Goal: Task Accomplishment & Management: Use online tool/utility

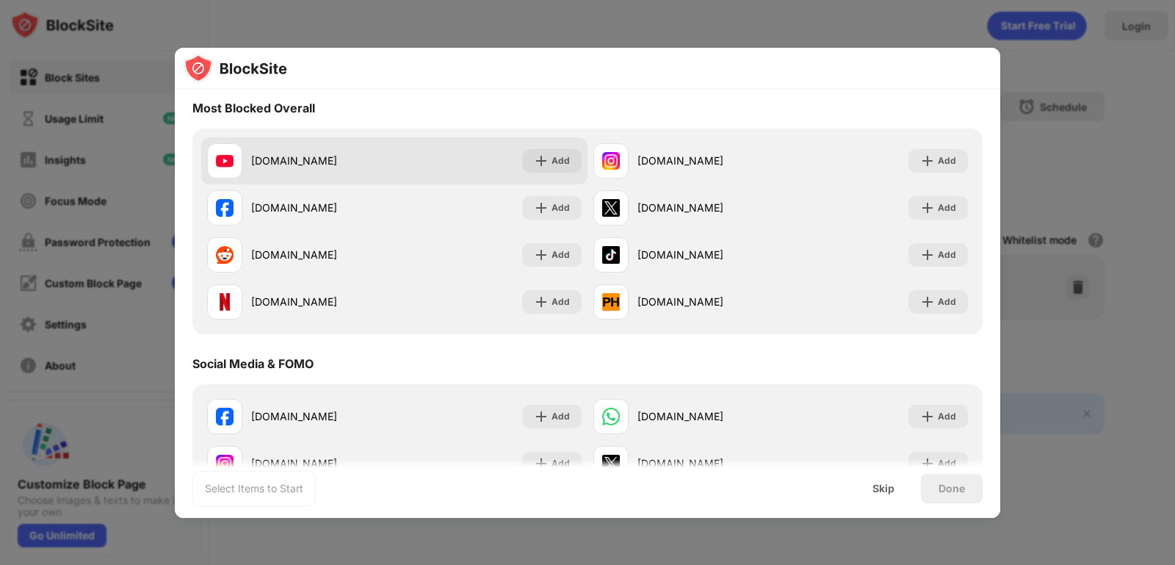
scroll to position [176, 0]
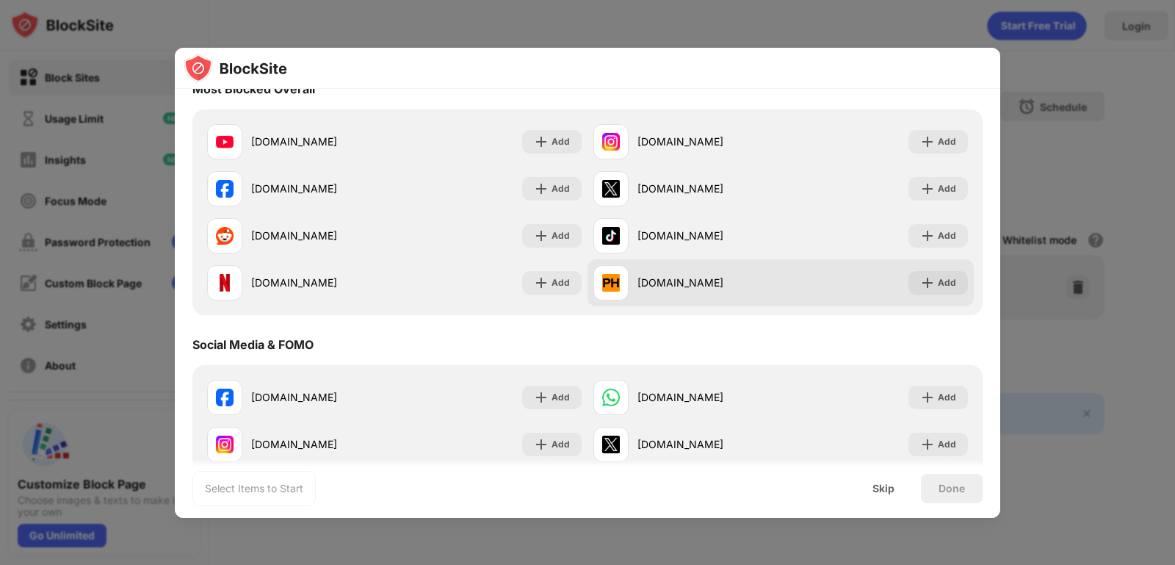
click at [719, 292] on div "[DOMAIN_NAME]" at bounding box center [686, 282] width 187 height 35
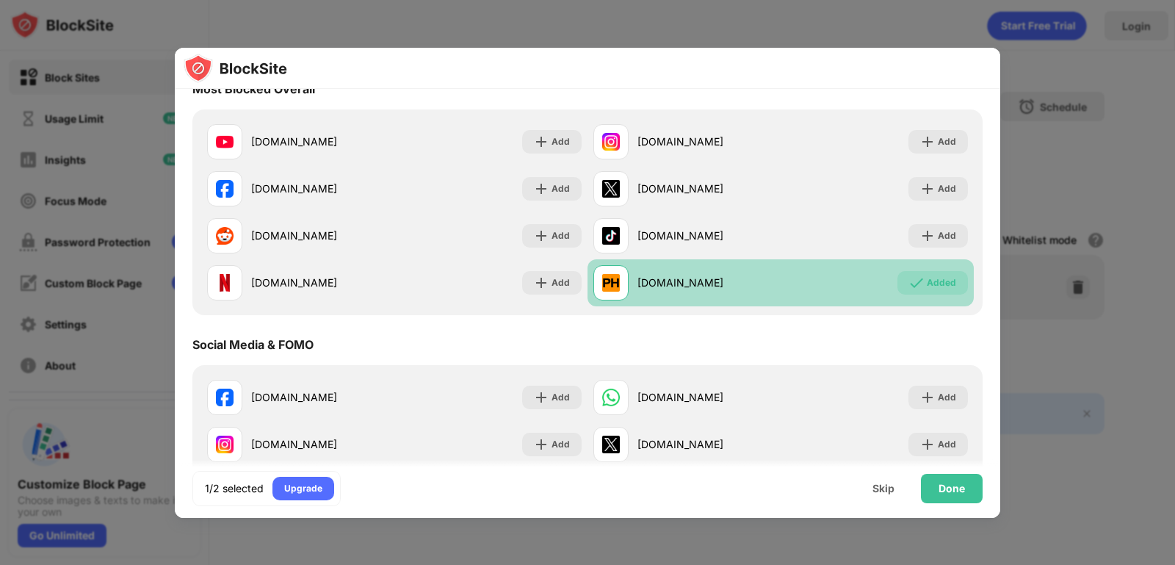
click at [928, 287] on div "Added" at bounding box center [941, 282] width 29 height 15
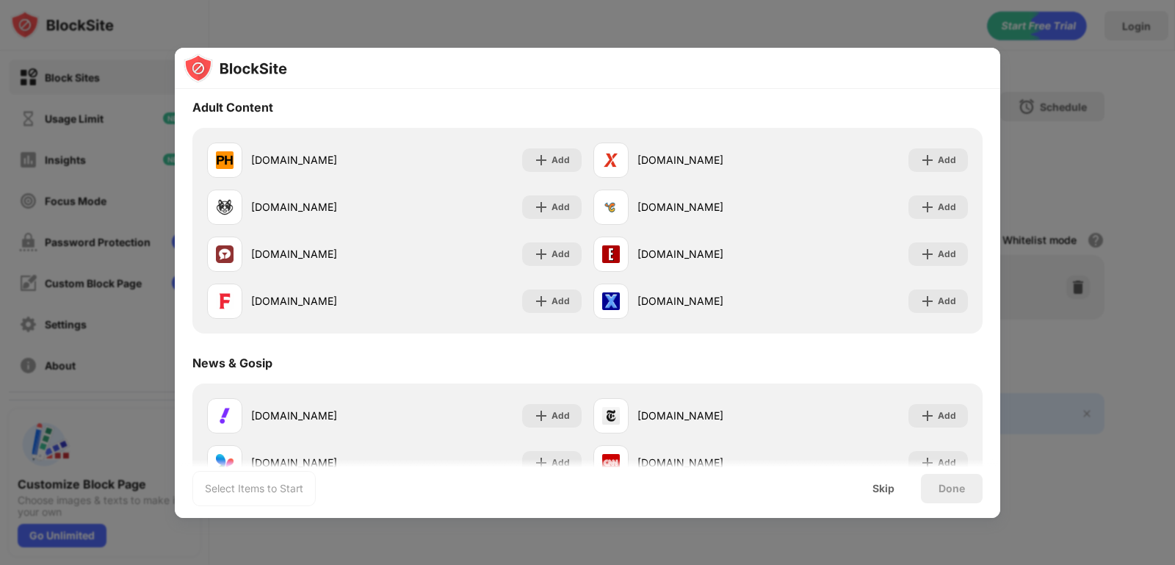
scroll to position [705, 0]
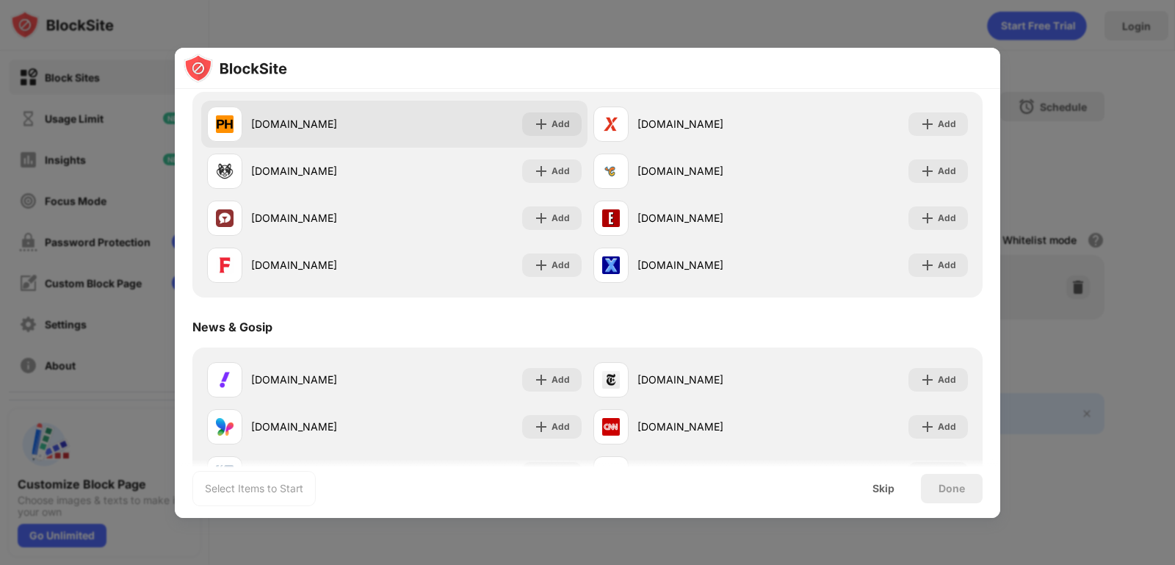
click at [332, 142] on div "[DOMAIN_NAME] Add" at bounding box center [394, 124] width 386 height 47
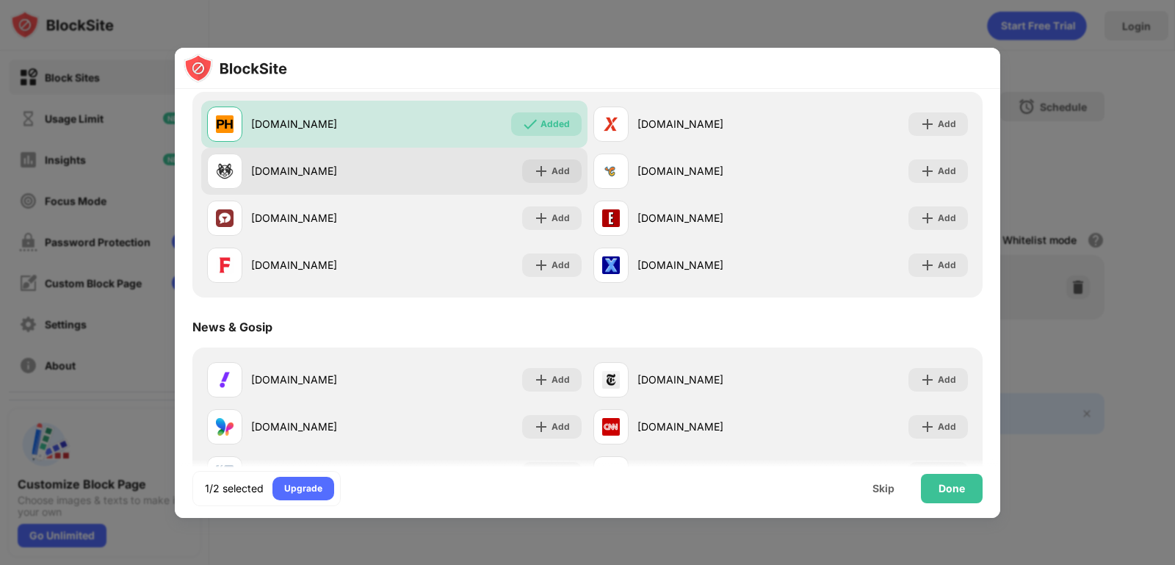
click at [327, 170] on div "[DOMAIN_NAME]" at bounding box center [322, 170] width 143 height 15
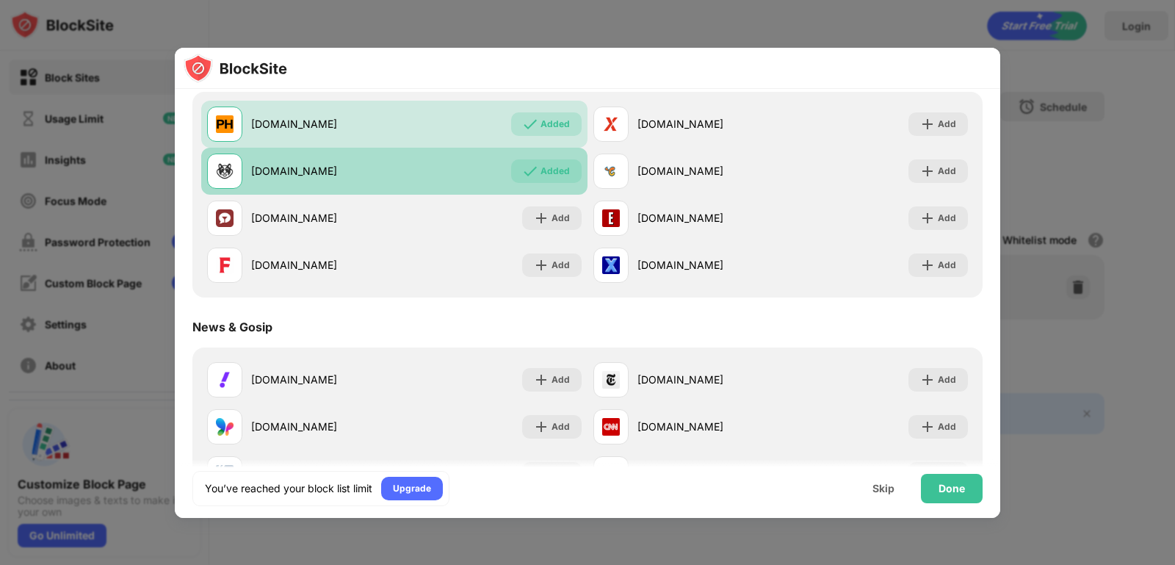
click at [327, 170] on div "[DOMAIN_NAME]" at bounding box center [322, 170] width 143 height 15
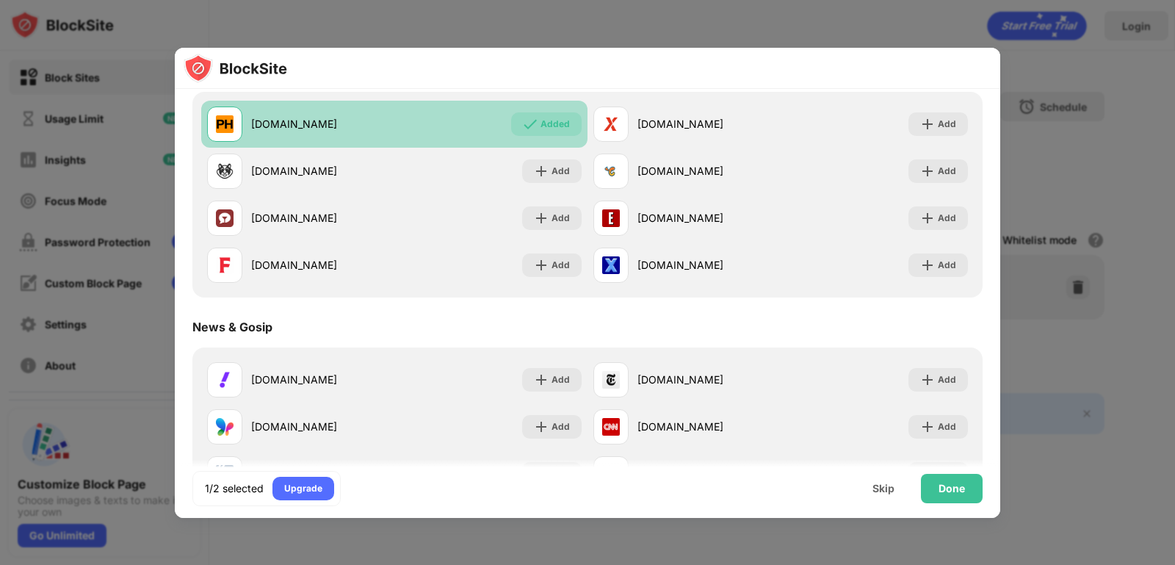
click at [328, 136] on div "[DOMAIN_NAME]" at bounding box center [300, 123] width 187 height 35
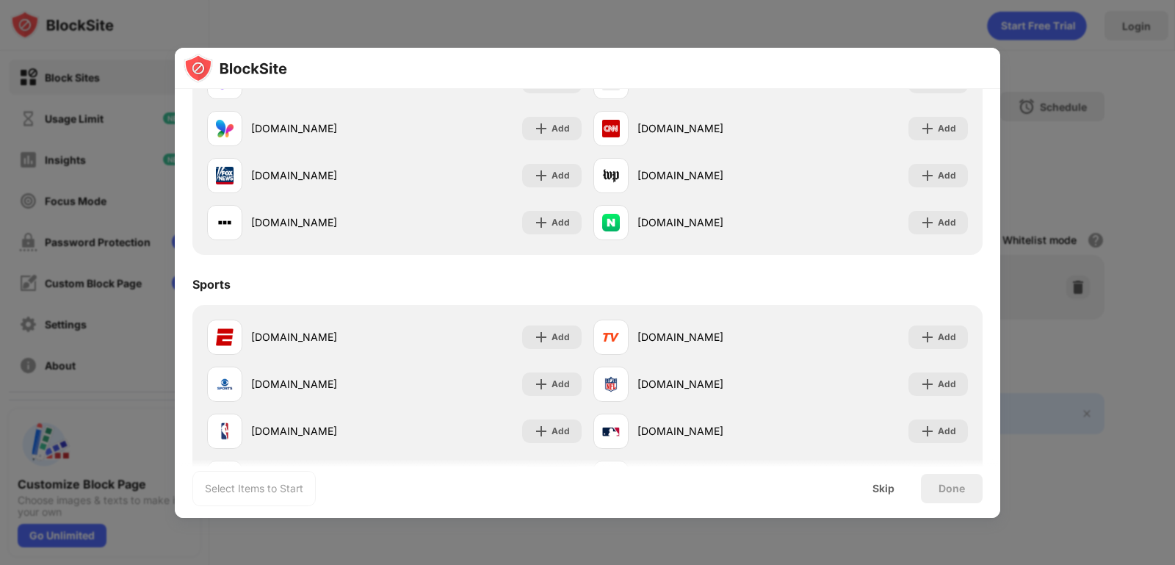
scroll to position [1234, 0]
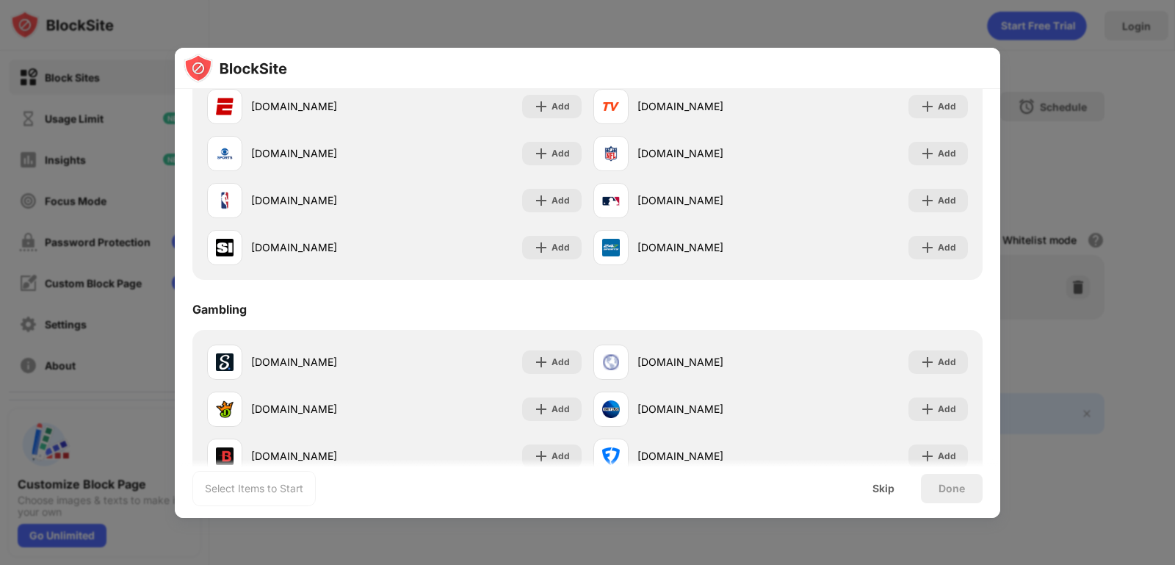
click at [1032, 68] on div at bounding box center [587, 282] width 1175 height 565
click at [607, 36] on div at bounding box center [587, 282] width 1175 height 565
